Goal: Task Accomplishment & Management: Complete application form

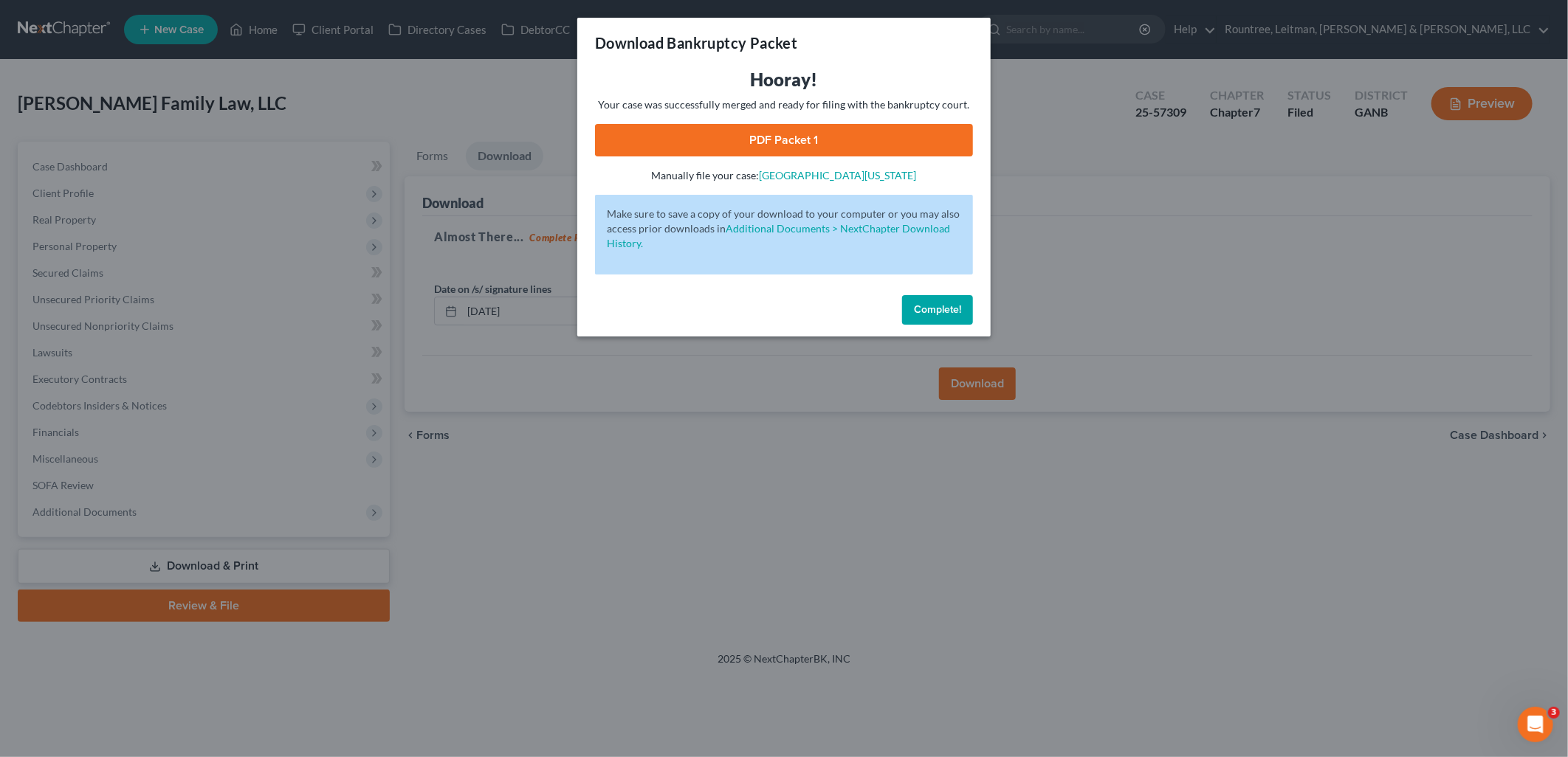
click at [869, 134] on link "PDF Packet 1" at bounding box center [784, 140] width 378 height 33
click at [482, 491] on div "Download Bankruptcy Packet Hooray! Your case was successfully merged and ready …" at bounding box center [784, 378] width 1568 height 757
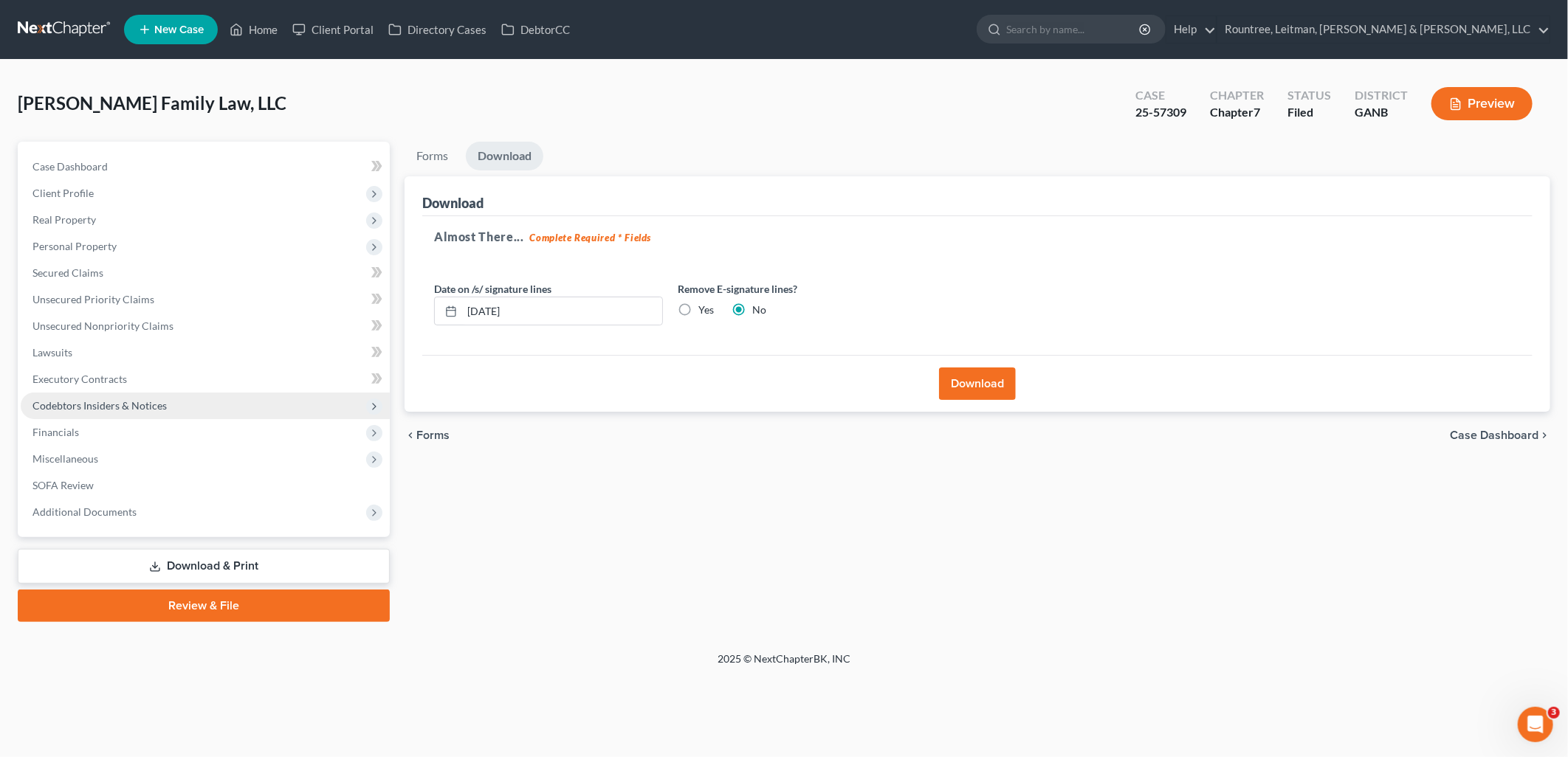
click at [174, 404] on span "Codebtors Insiders & Notices" at bounding box center [205, 406] width 369 height 27
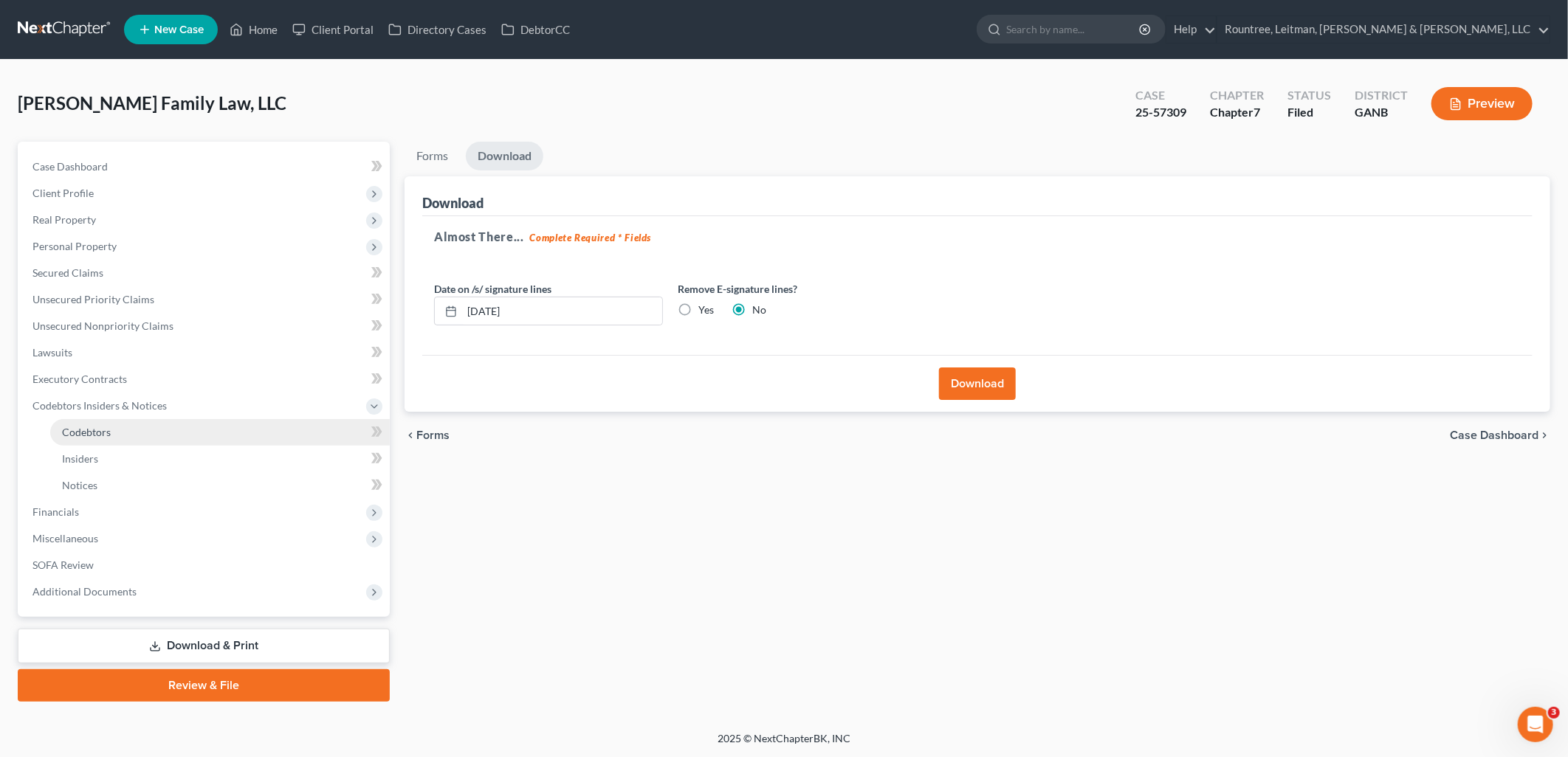
click at [173, 431] on link "Codebtors" at bounding box center [220, 432] width 339 height 27
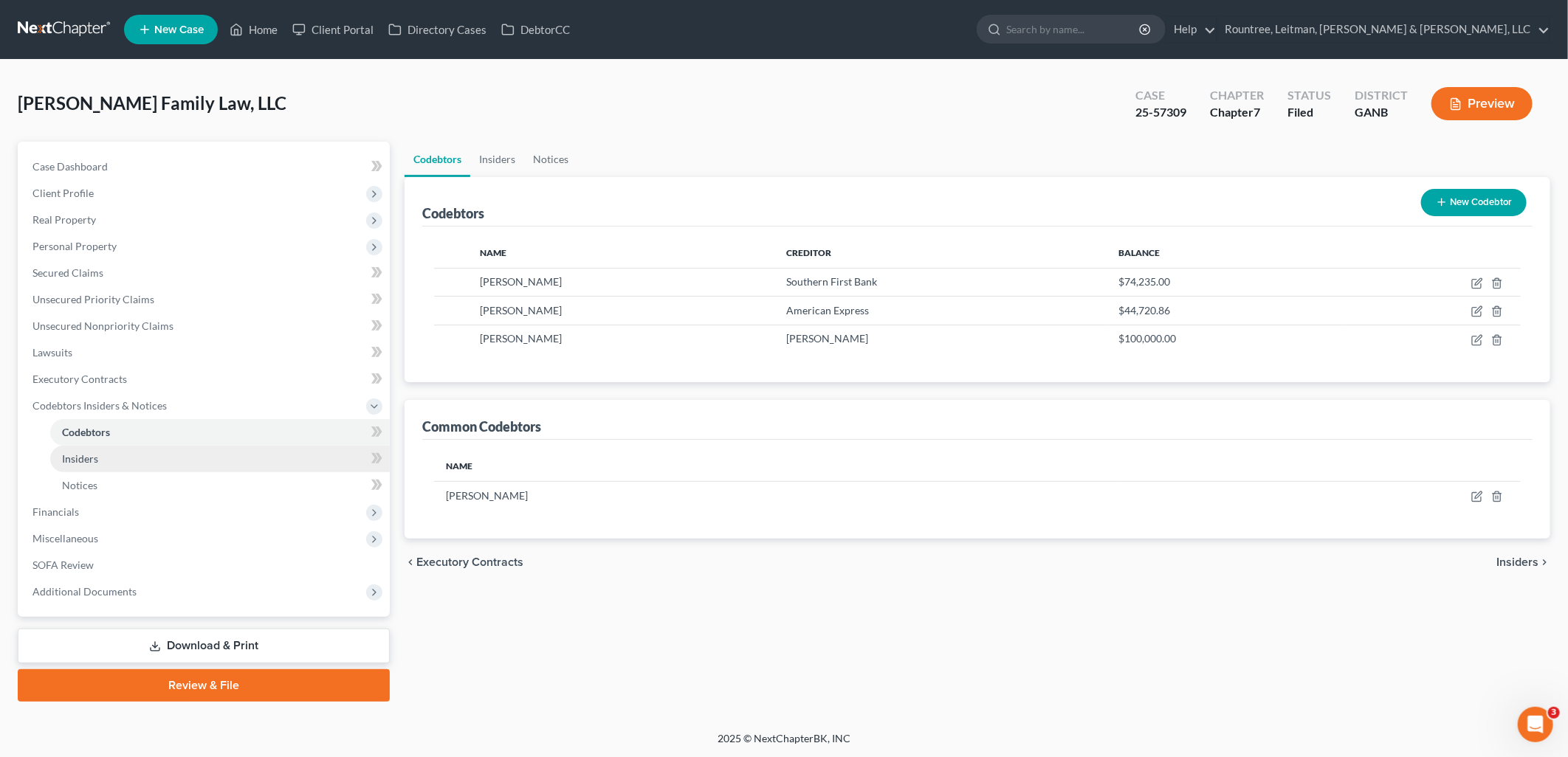
click at [159, 459] on link "Insiders" at bounding box center [220, 459] width 339 height 27
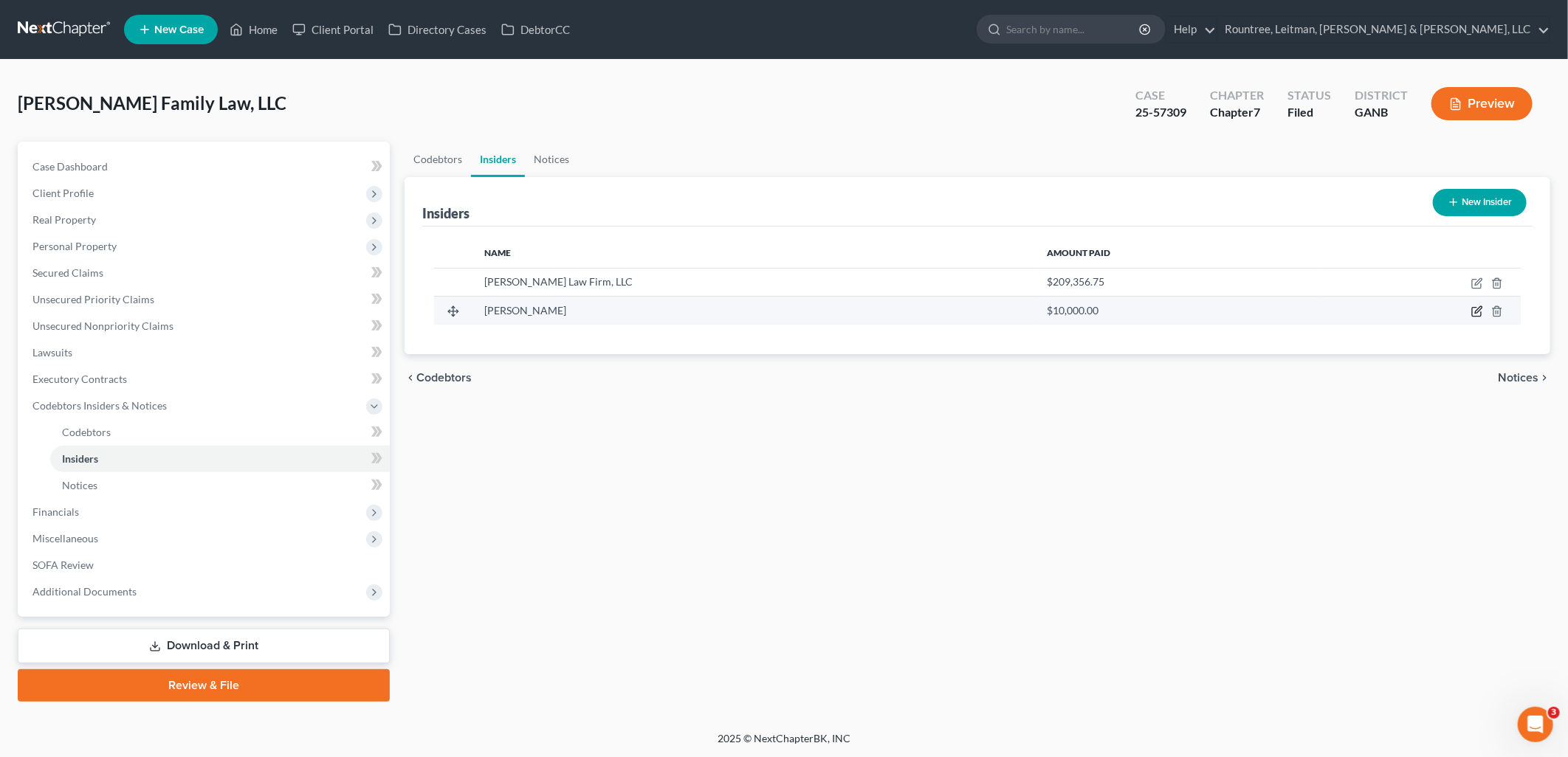
click at [1477, 311] on icon "button" at bounding box center [1478, 310] width 7 height 7
select select "10"
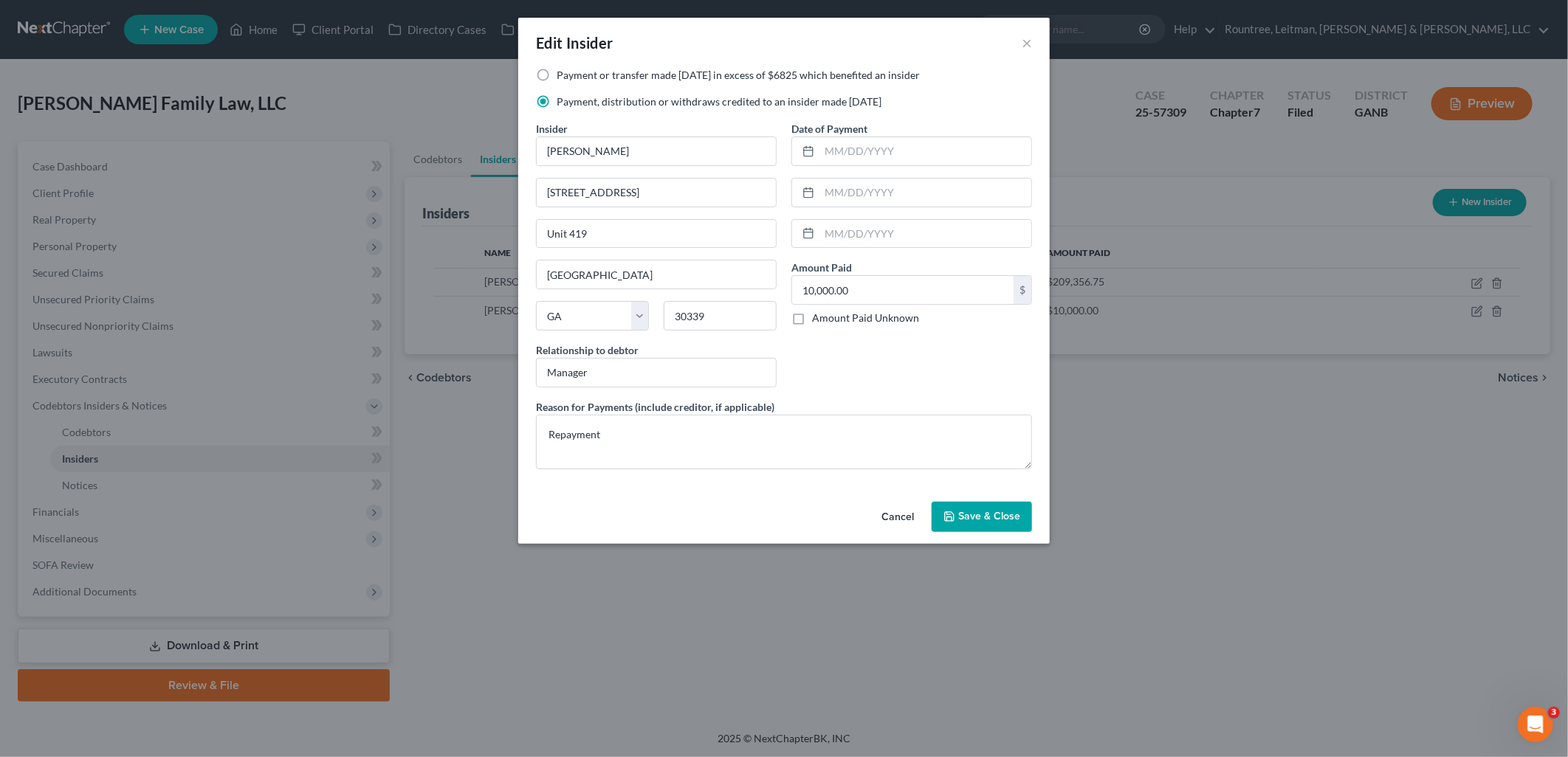
click at [557, 74] on label "Payment or transfer made within 1 year in excess of $6825 which benefited an in…" at bounding box center [738, 75] width 364 height 15
click at [563, 74] on input "Payment or transfer made within 1 year in excess of $6825 which benefited an in…" at bounding box center [567, 72] width 9 height 9
radio input "true"
click at [992, 518] on span "Save & Close" at bounding box center [989, 517] width 62 height 13
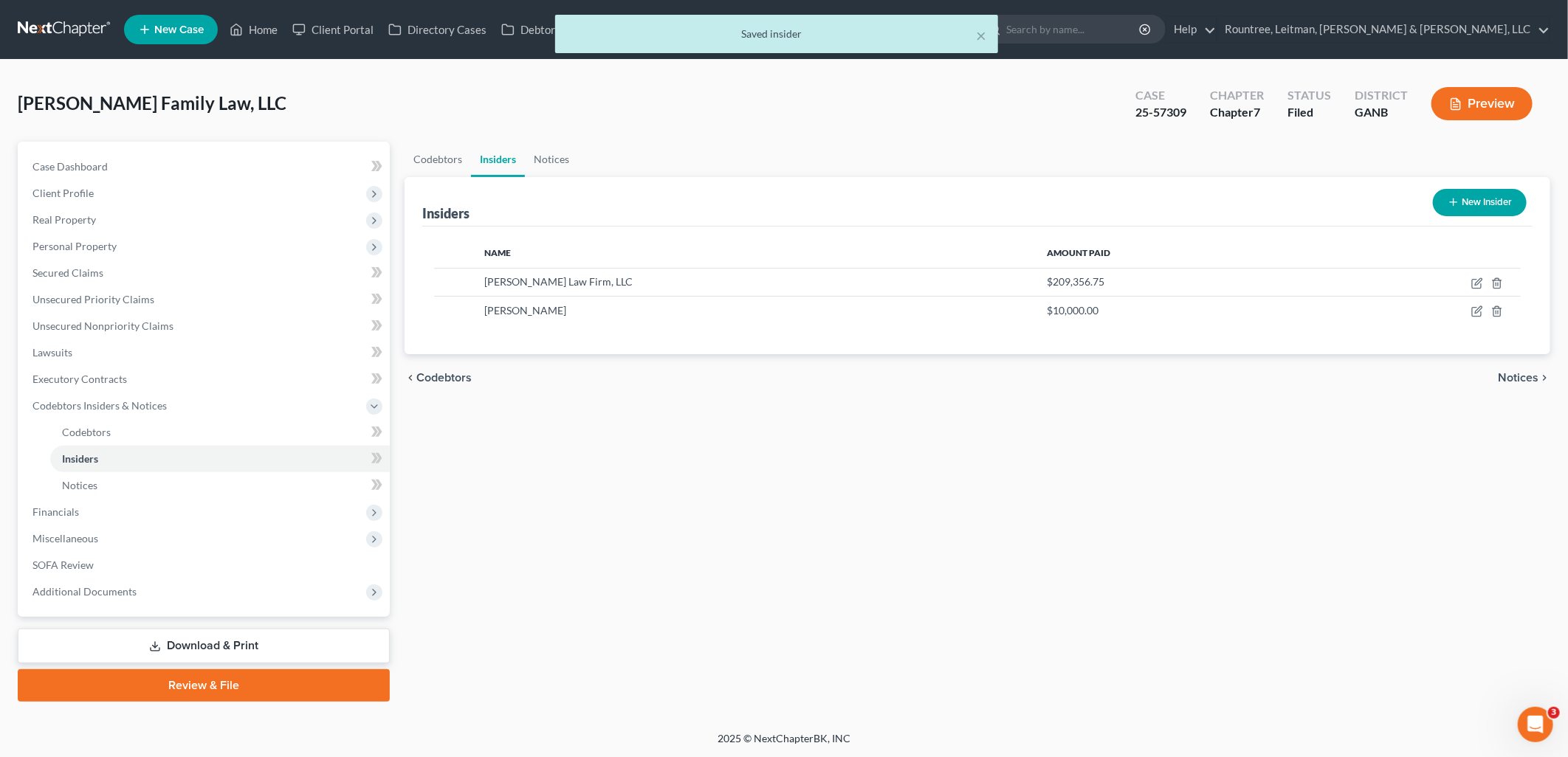
click at [291, 638] on link "Download & Print" at bounding box center [204, 646] width 372 height 34
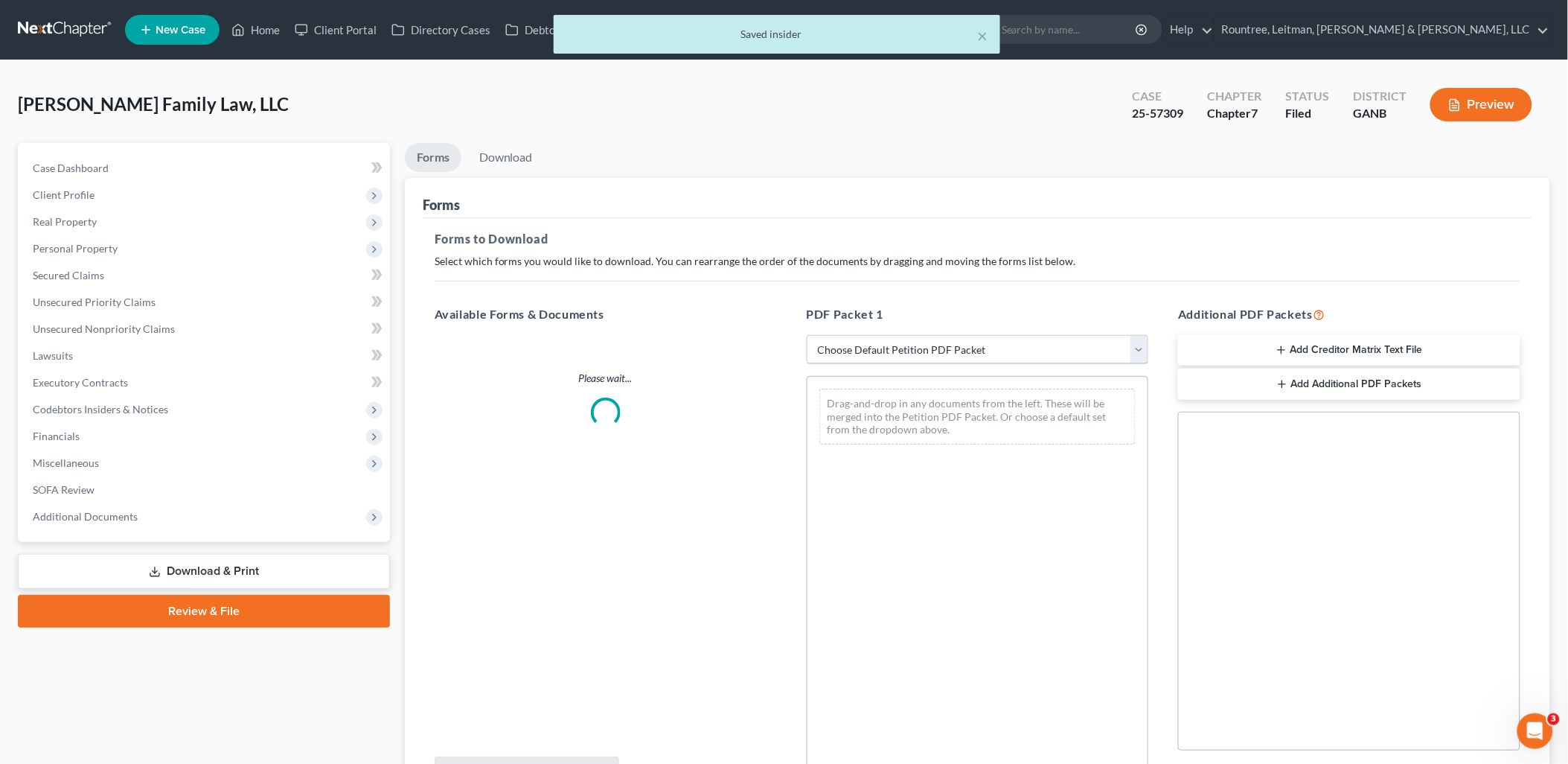
click at [939, 359] on select "Choose Default Petition PDF Packet Complete Bankruptcy Petition (all forms and …" at bounding box center [978, 350] width 342 height 30
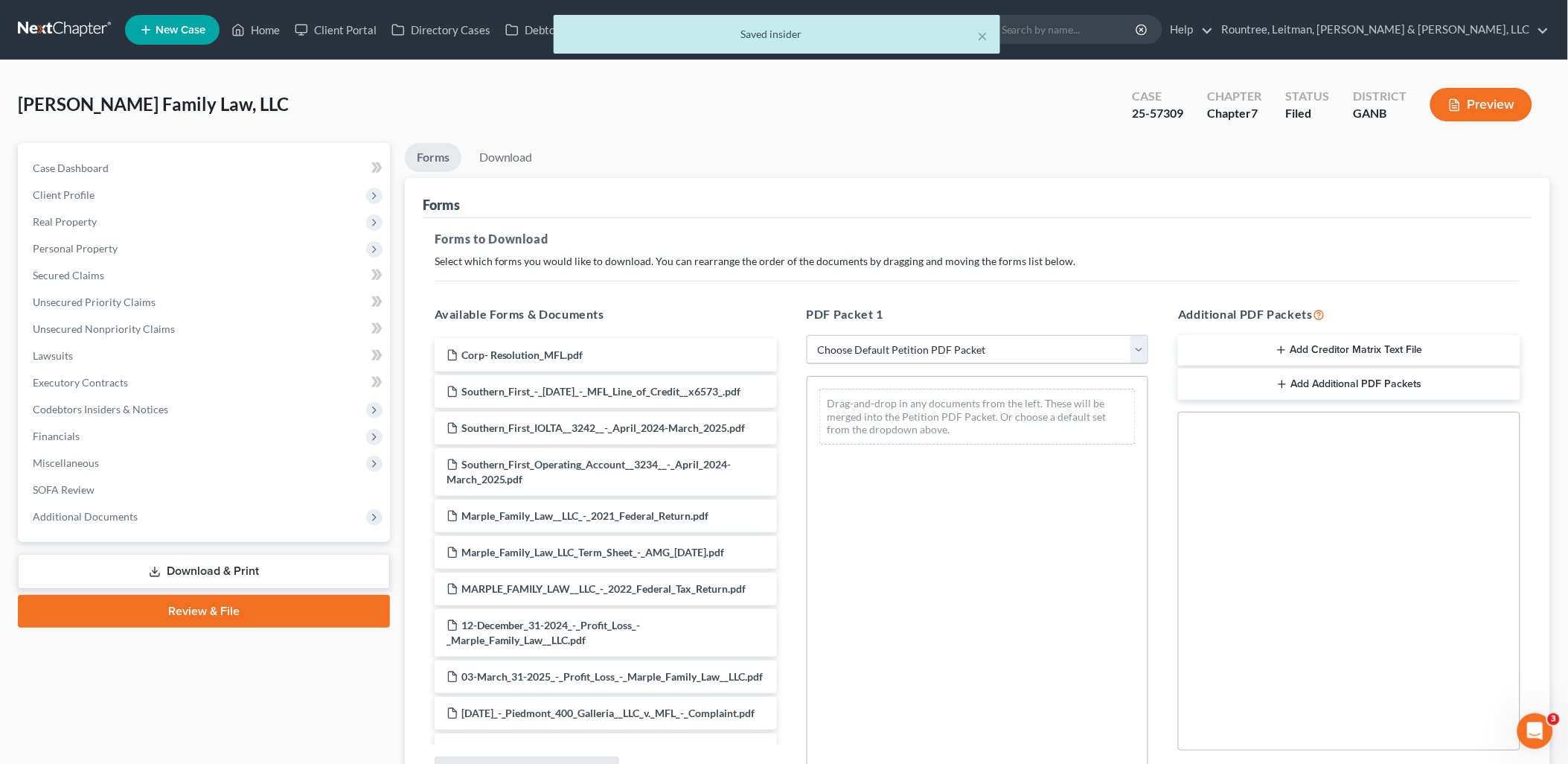
select select "2"
click at [807, 335] on select "Choose Default Petition PDF Packet Complete Bankruptcy Petition (all forms and …" at bounding box center [978, 350] width 342 height 30
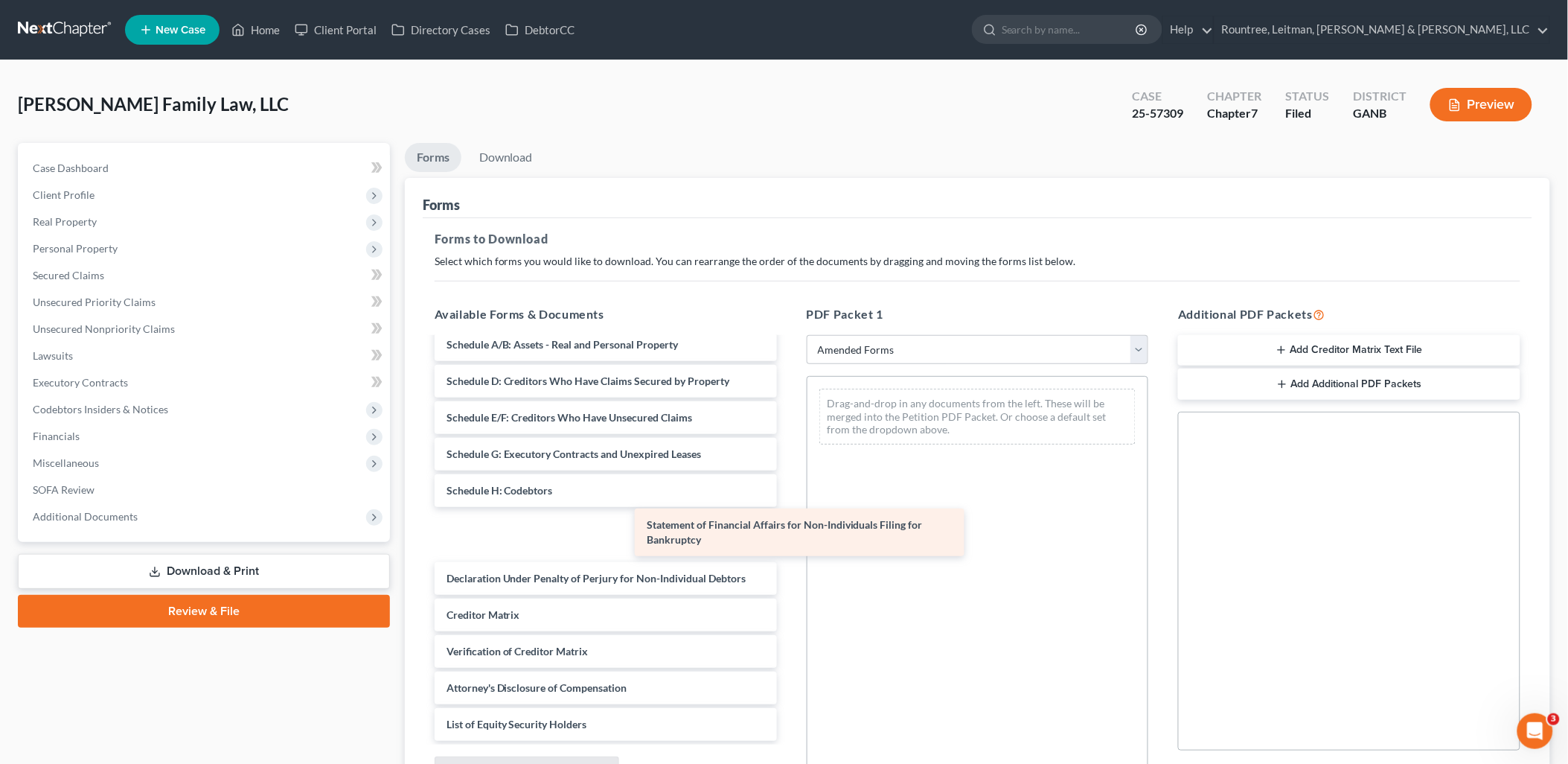
scroll to position [31, 0]
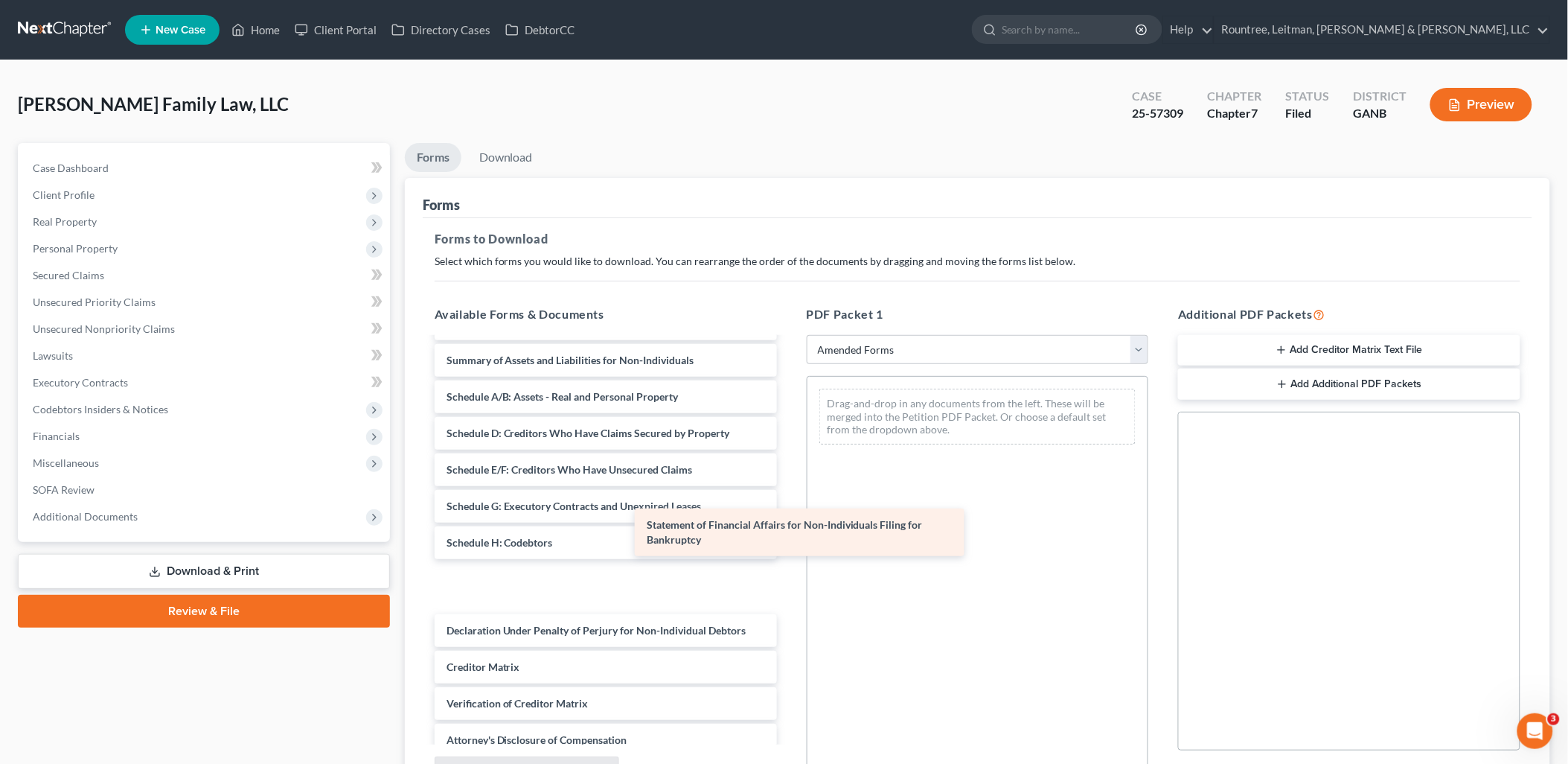
drag, startPoint x: 573, startPoint y: 534, endPoint x: 979, endPoint y: 456, distance: 413.4
click at [789, 458] on div "Statement of Financial Affairs for Non-Individuals Filing for Bankruptcy Volunt…" at bounding box center [606, 550] width 367 height 486
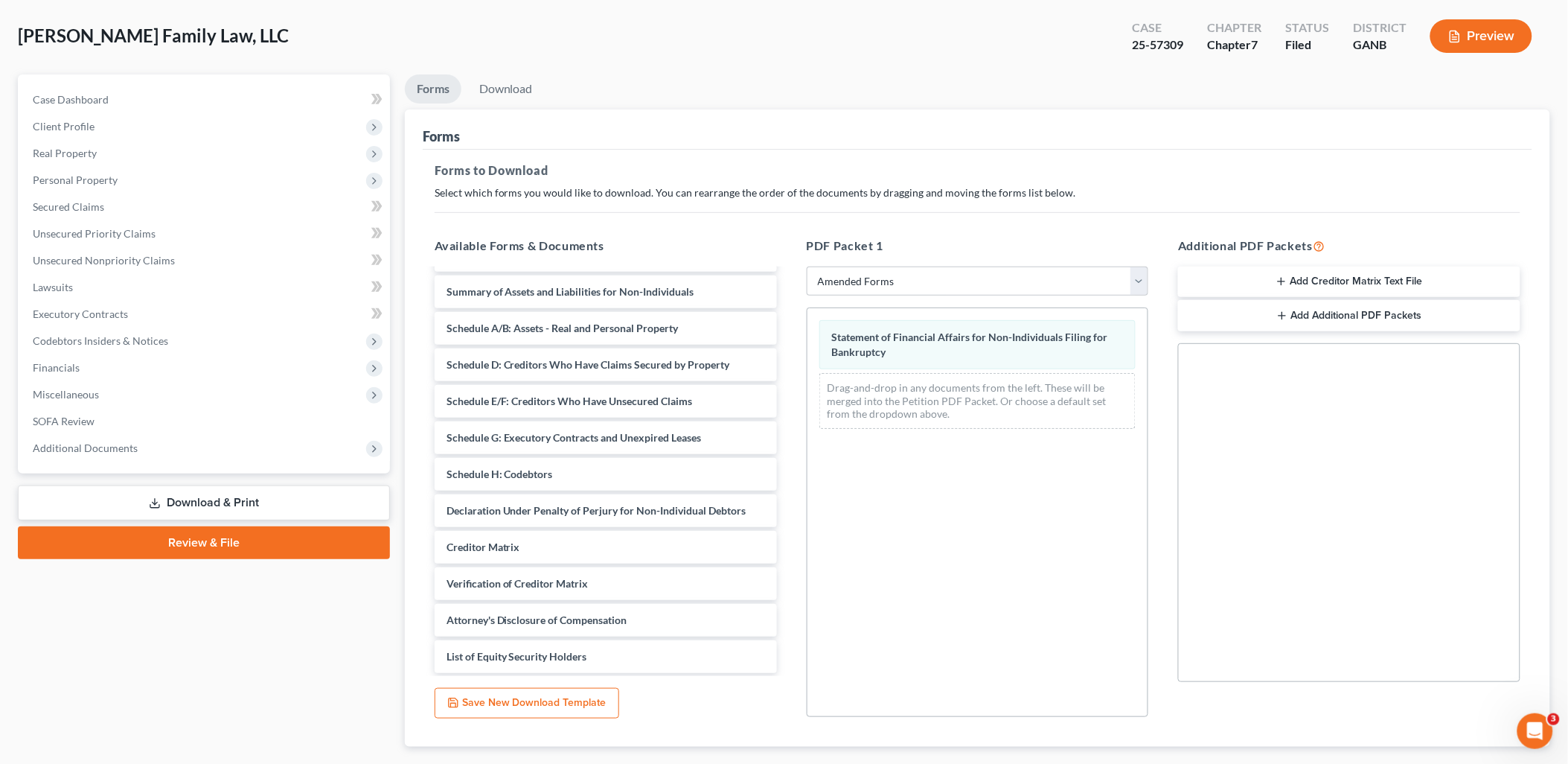
scroll to position [155, 0]
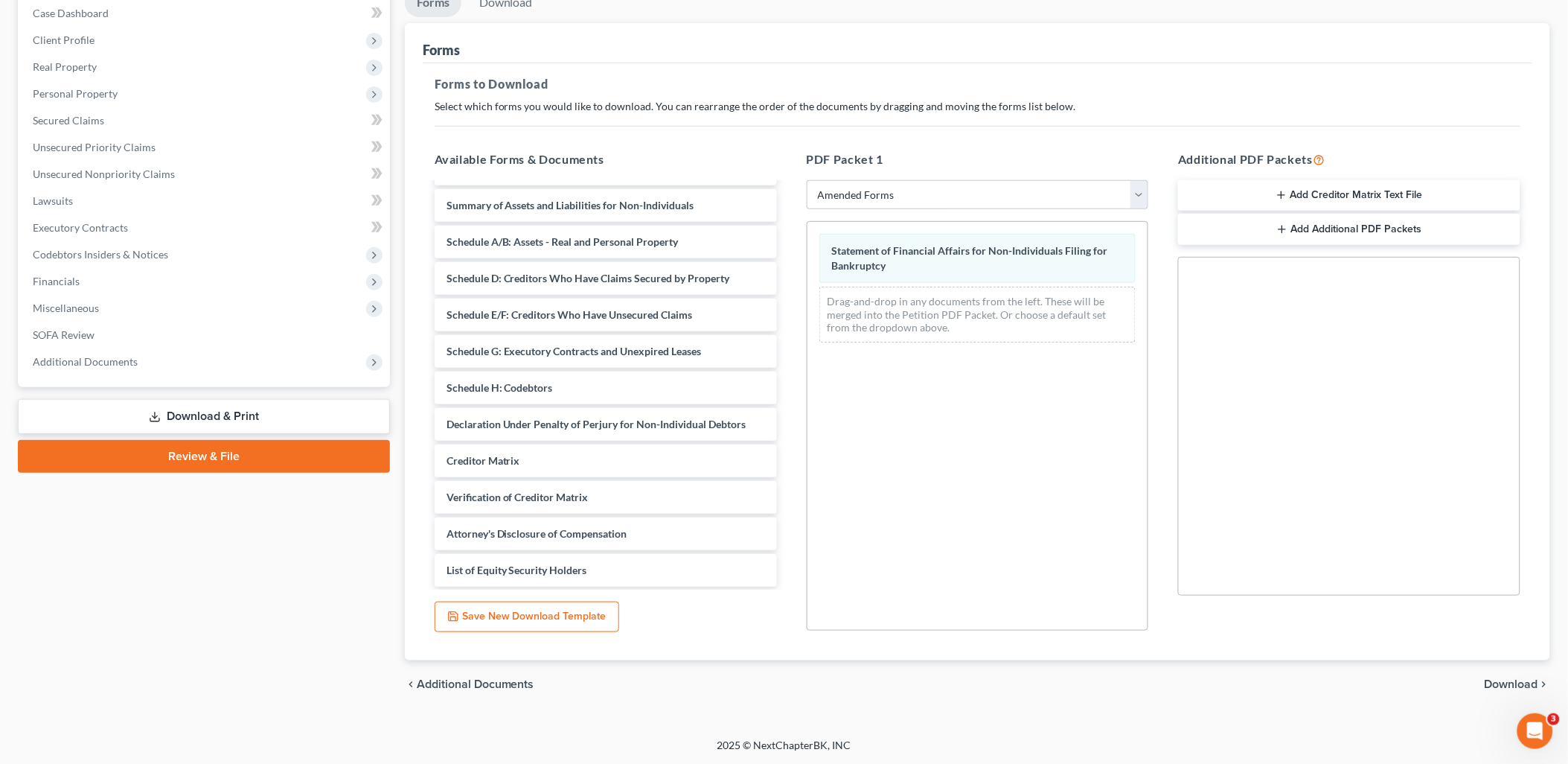
click at [1490, 680] on span "Download" at bounding box center [1512, 685] width 54 height 12
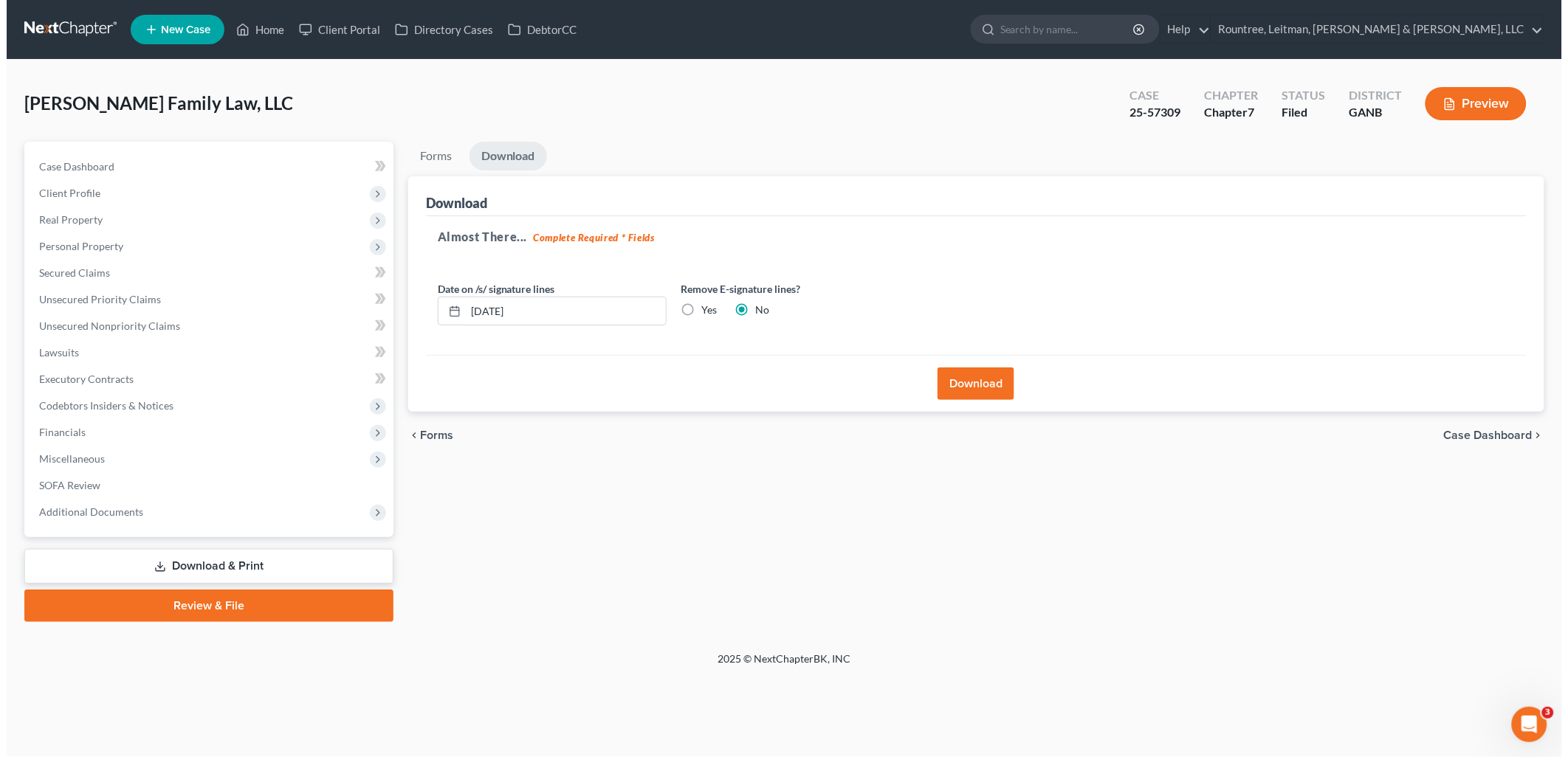
scroll to position [0, 0]
click at [992, 375] on button "Download" at bounding box center [977, 384] width 77 height 33
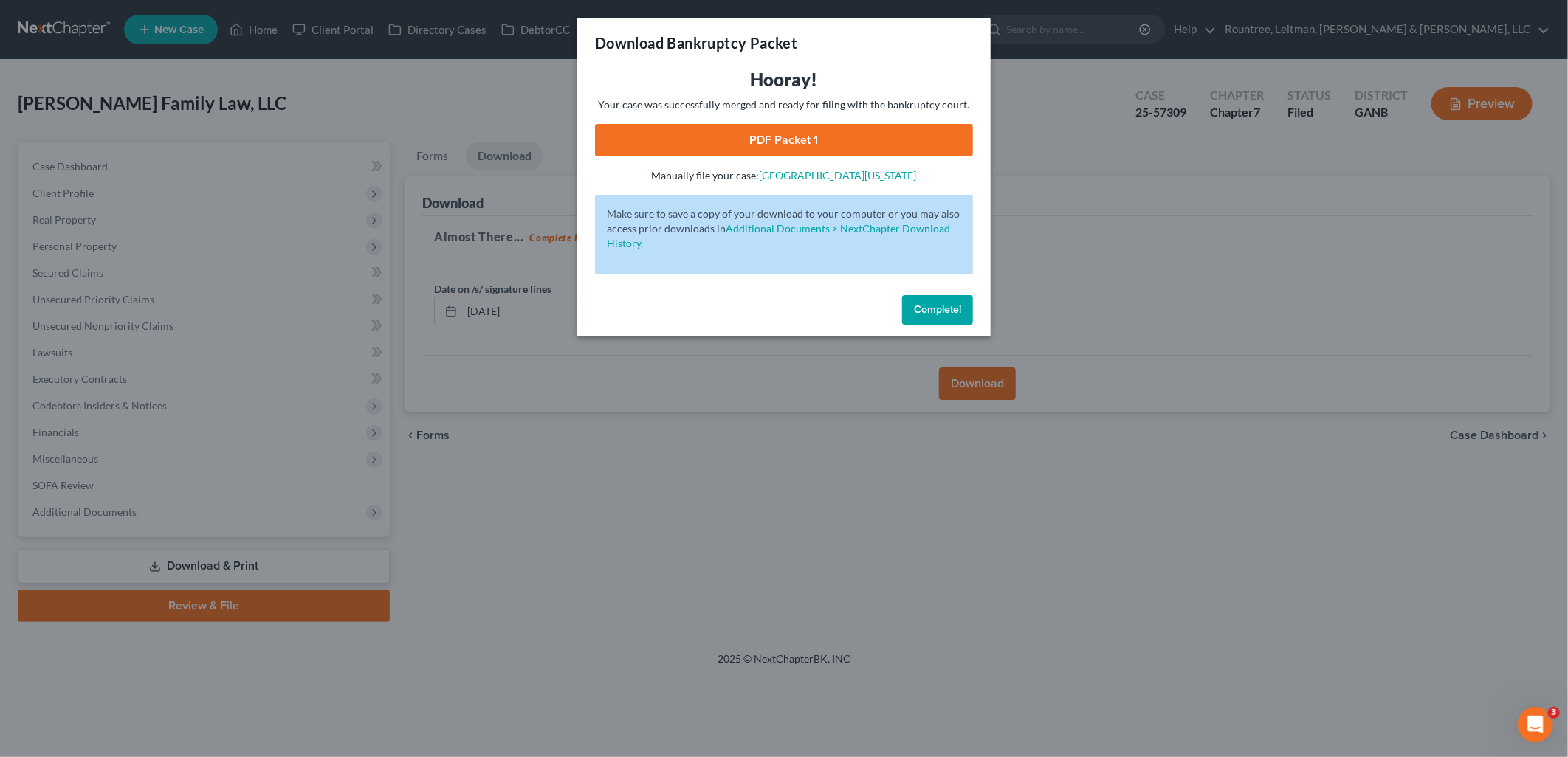
click at [714, 151] on link "PDF Packet 1" at bounding box center [784, 140] width 378 height 33
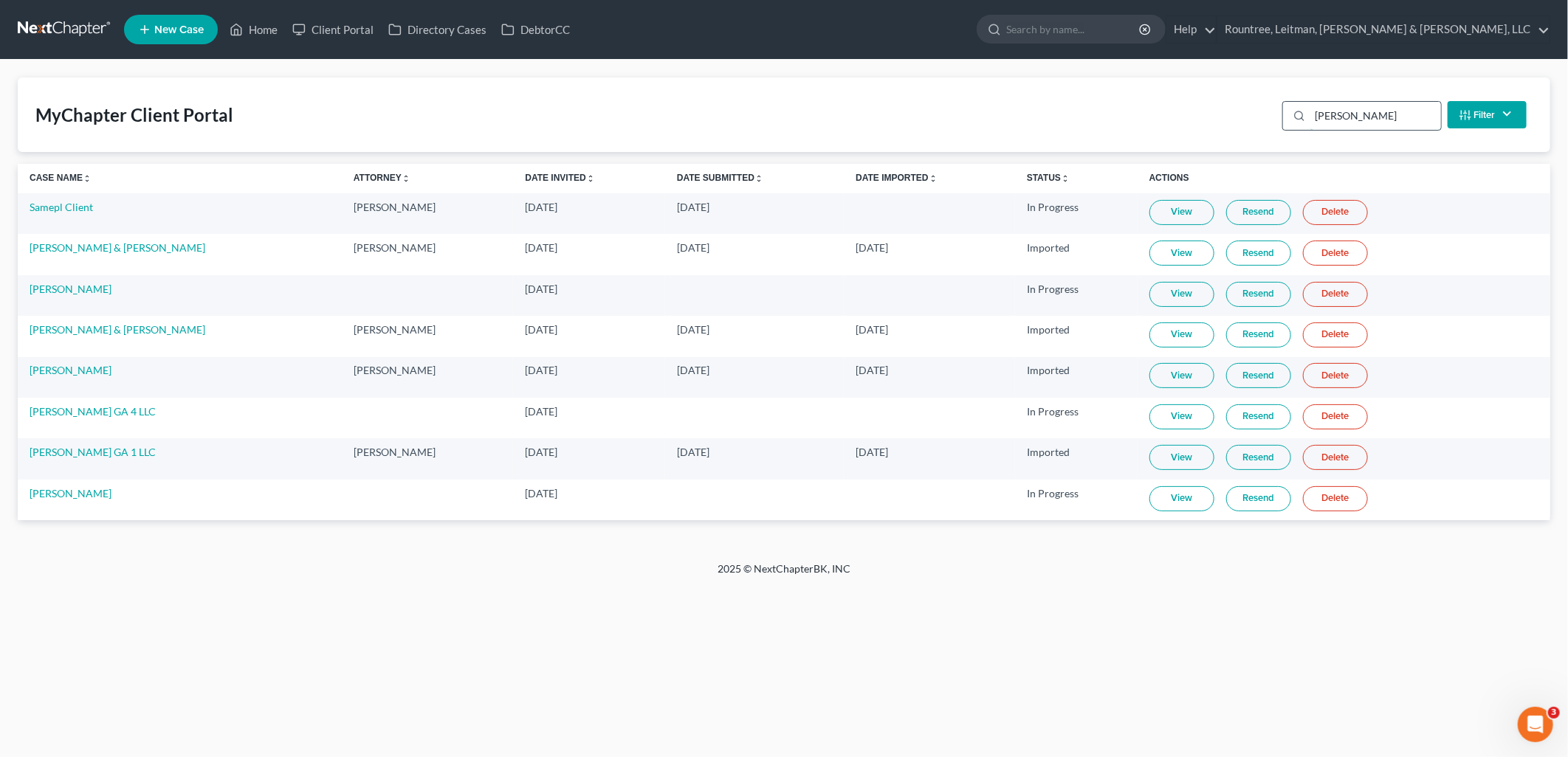
click at [1335, 116] on input "[PERSON_NAME]" at bounding box center [1376, 115] width 131 height 28
click at [1332, 118] on input "[PERSON_NAME]" at bounding box center [1376, 115] width 131 height 28
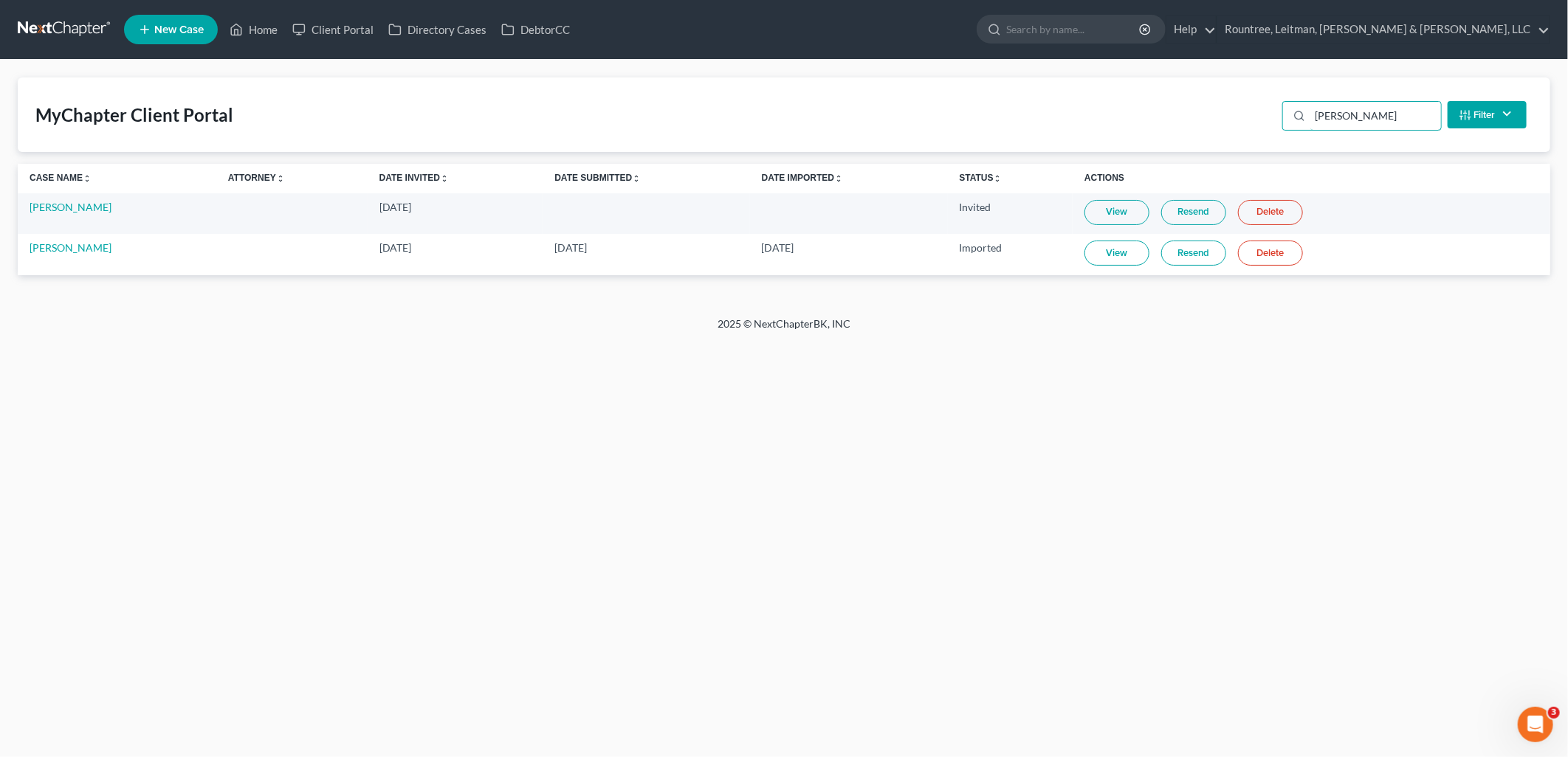
type input "[PERSON_NAME]"
